Goal: Check status: Check status

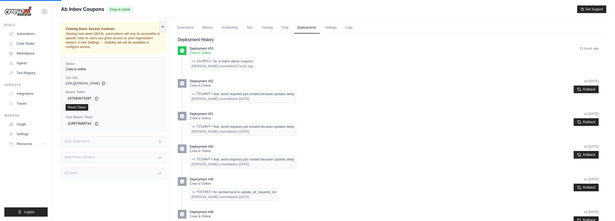
click at [26, 33] on link "Automations" at bounding box center [27, 33] width 41 height 9
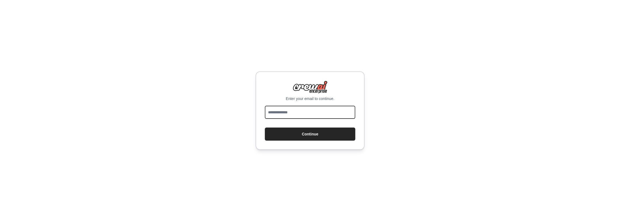
click at [311, 112] on input "email" at bounding box center [310, 112] width 90 height 13
type input "**********"
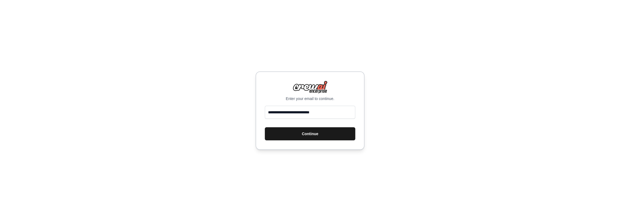
click at [306, 133] on button "Continue" at bounding box center [310, 133] width 90 height 13
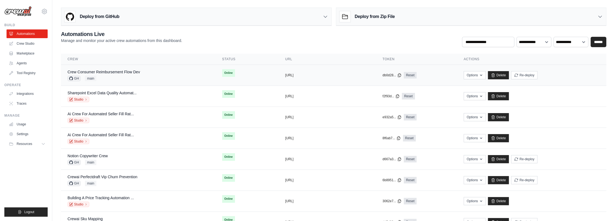
click at [244, 77] on td "Online" at bounding box center [247, 73] width 63 height 16
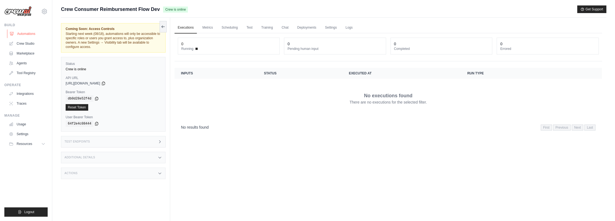
click at [24, 31] on link "Automations" at bounding box center [27, 33] width 41 height 9
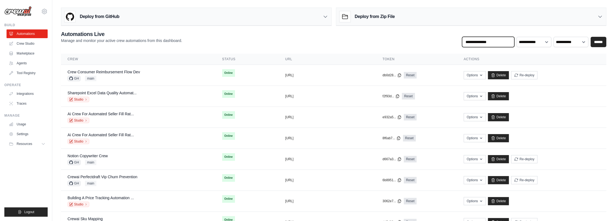
click at [499, 42] on input "text" at bounding box center [488, 42] width 52 height 10
type input "******"
click at [604, 41] on input "******" at bounding box center [599, 42] width 16 height 10
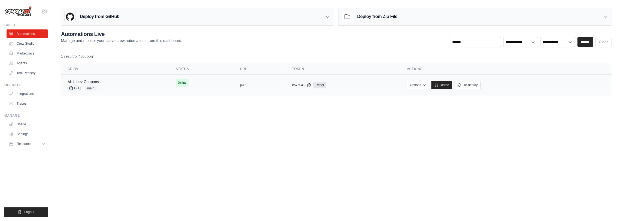
click at [124, 79] on div "Ab Inbev Coupons GH main" at bounding box center [115, 85] width 95 height 12
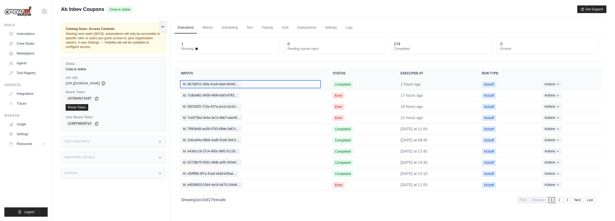
click at [216, 82] on span "Id: 967bf87d-189e-41e8-b9af-d5440…" at bounding box center [211, 84] width 60 height 6
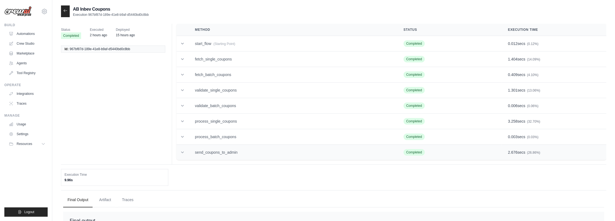
click at [238, 149] on td "send_coupons_to_admin" at bounding box center [292, 153] width 209 height 16
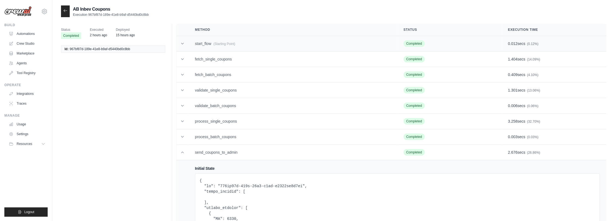
click at [232, 41] on td "start_flow (Starting Point)" at bounding box center [292, 44] width 209 height 16
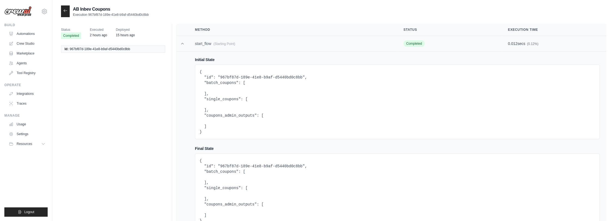
click at [232, 41] on td "start_flow (Starting Point)" at bounding box center [292, 44] width 209 height 16
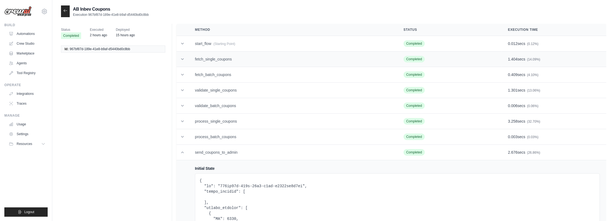
click at [182, 59] on icon at bounding box center [182, 58] width 5 height 5
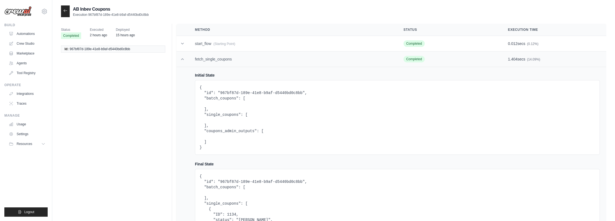
click at [182, 59] on icon at bounding box center [182, 59] width 3 height 2
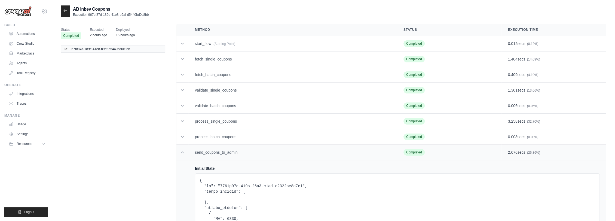
click at [242, 150] on td "send_coupons_to_admin" at bounding box center [292, 153] width 209 height 16
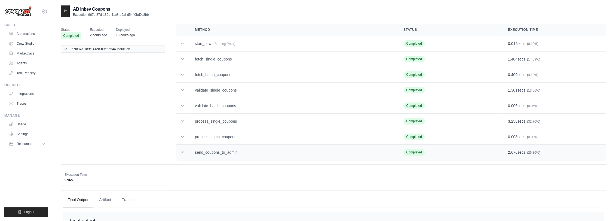
click at [221, 151] on td "send_coupons_to_admin" at bounding box center [292, 153] width 209 height 16
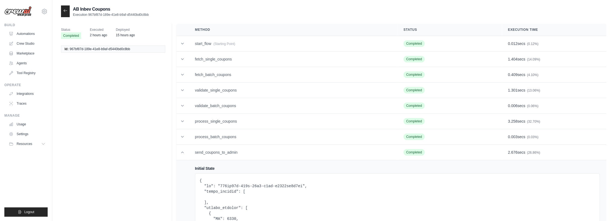
click at [64, 13] on icon at bounding box center [65, 10] width 4 height 4
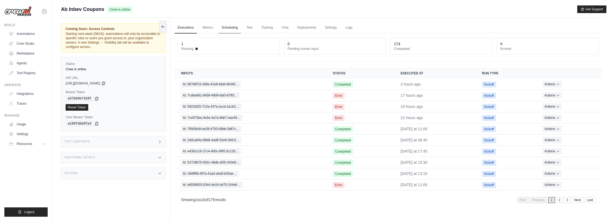
click at [221, 26] on link "Scheduling" at bounding box center [229, 27] width 23 height 11
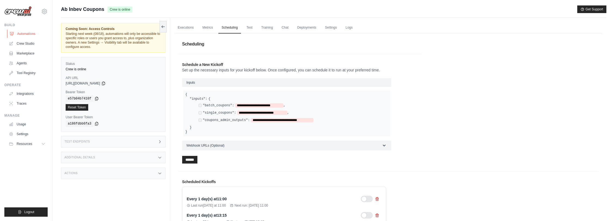
click at [34, 31] on link "Automations" at bounding box center [27, 33] width 41 height 9
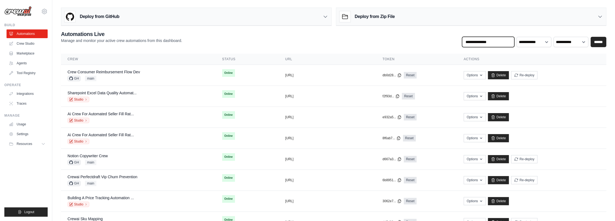
click at [477, 42] on input "text" at bounding box center [488, 42] width 52 height 10
type input "******"
click at [597, 39] on input "******" at bounding box center [599, 42] width 16 height 10
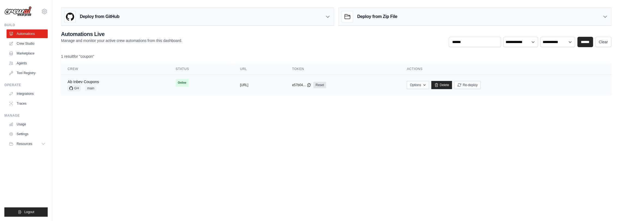
click at [113, 82] on div "Ab Inbev Coupons GH main" at bounding box center [115, 85] width 95 height 12
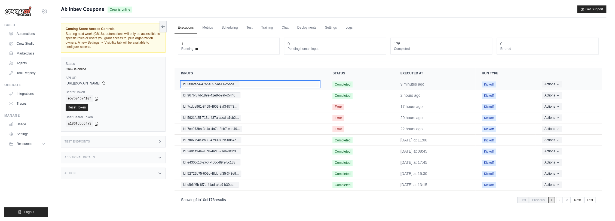
click at [226, 83] on span "Id: 3f3afed4-47bf-4557-aa11-c5bca…" at bounding box center [210, 84] width 58 height 6
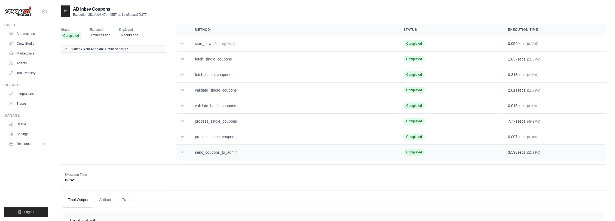
click at [240, 151] on td "send_coupons_to_admin" at bounding box center [292, 153] width 209 height 16
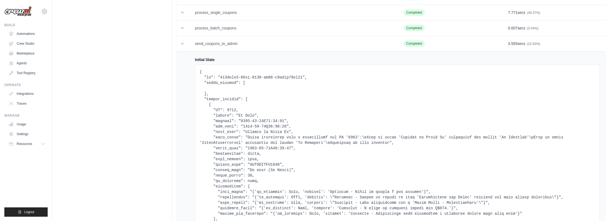
scroll to position [121, 0]
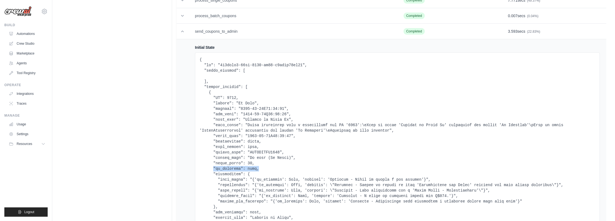
drag, startPoint x: 211, startPoint y: 169, endPoint x: 255, endPoint y: 168, distance: 43.6
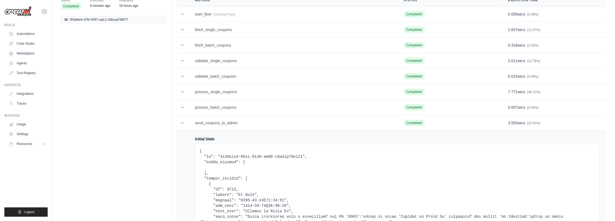
scroll to position [0, 0]
